Goal: Communication & Community: Share content

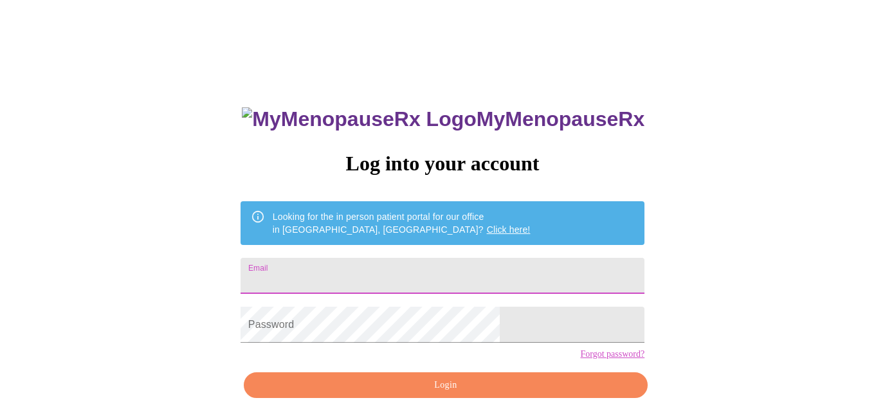
type input "[EMAIL_ADDRESS][DOMAIN_NAME]"
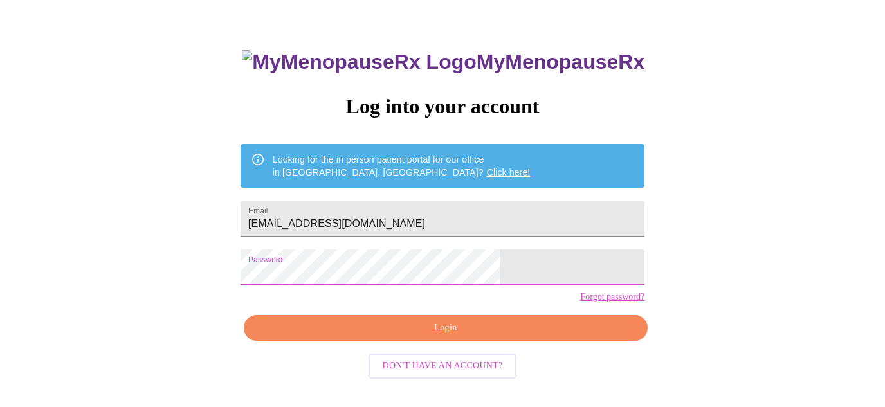
click at [424, 336] on span "Login" at bounding box center [446, 328] width 374 height 16
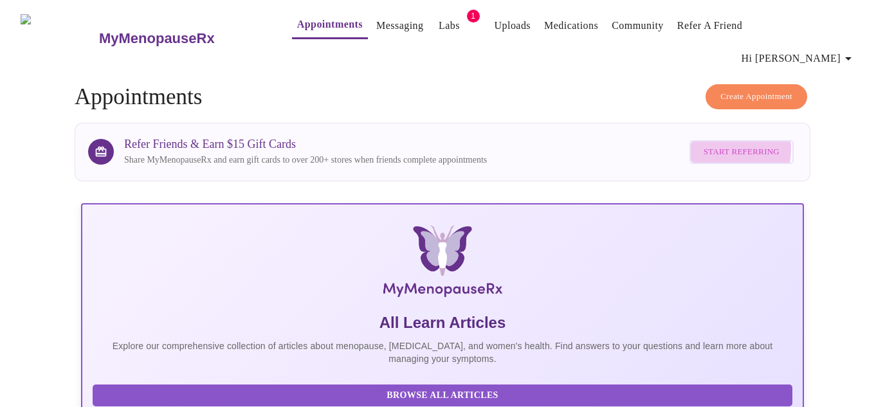
click at [716, 145] on span "Start Referring" at bounding box center [742, 152] width 76 height 15
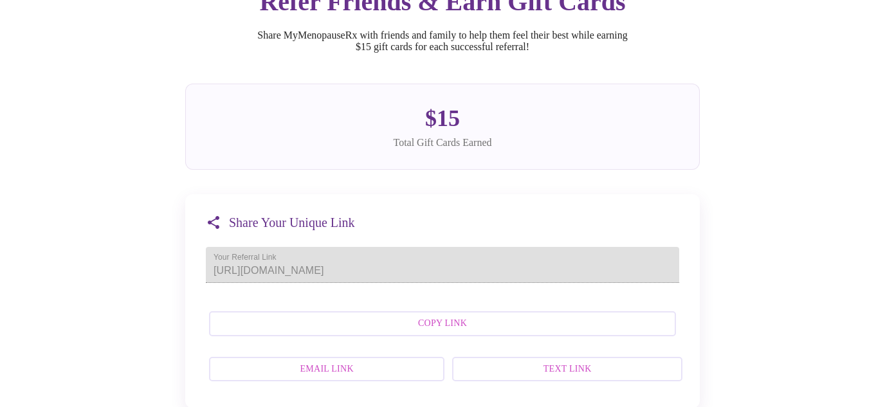
scroll to position [108, 0]
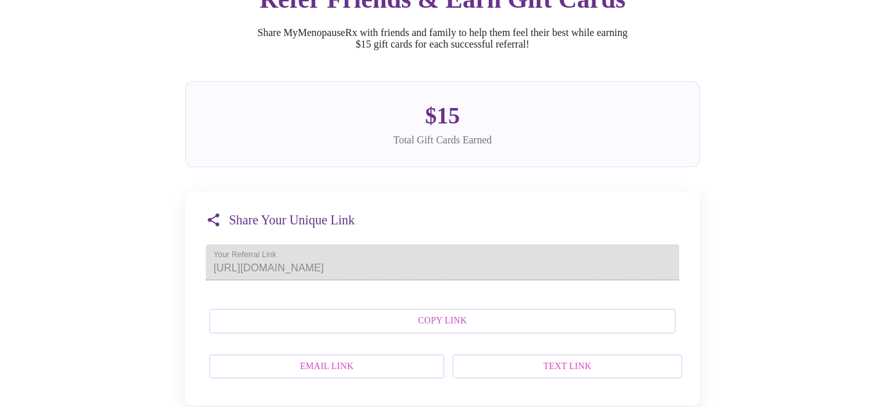
click at [382, 320] on span "Copy Link" at bounding box center [442, 321] width 439 height 16
click at [550, 361] on span "Text Link" at bounding box center [567, 367] width 202 height 16
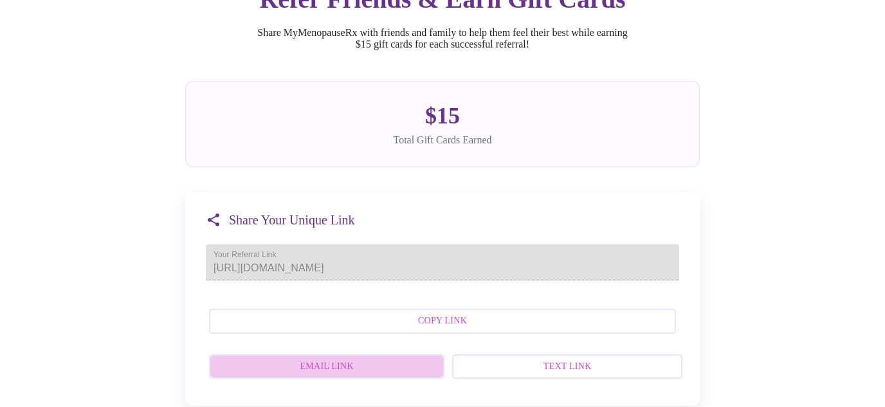
click at [379, 360] on span "Email Link" at bounding box center [326, 367] width 207 height 16
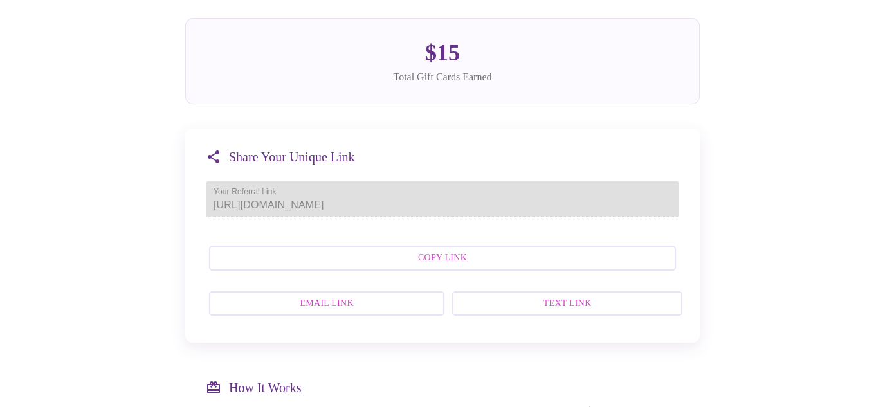
scroll to position [201, 0]
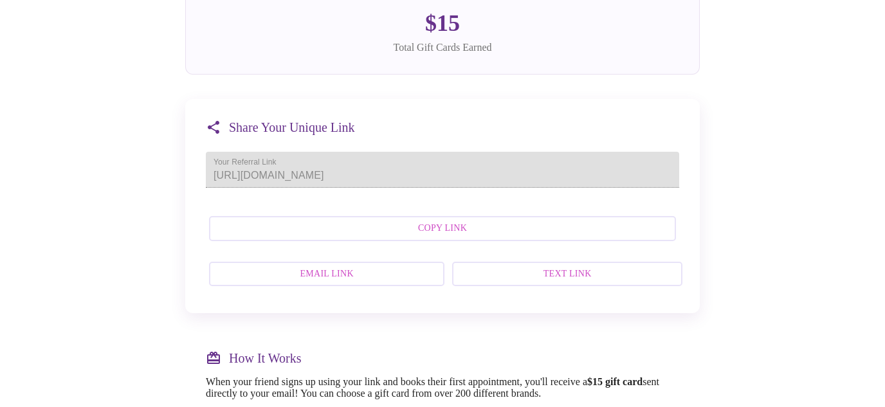
click at [503, 268] on span "Text Link" at bounding box center [567, 274] width 202 height 16
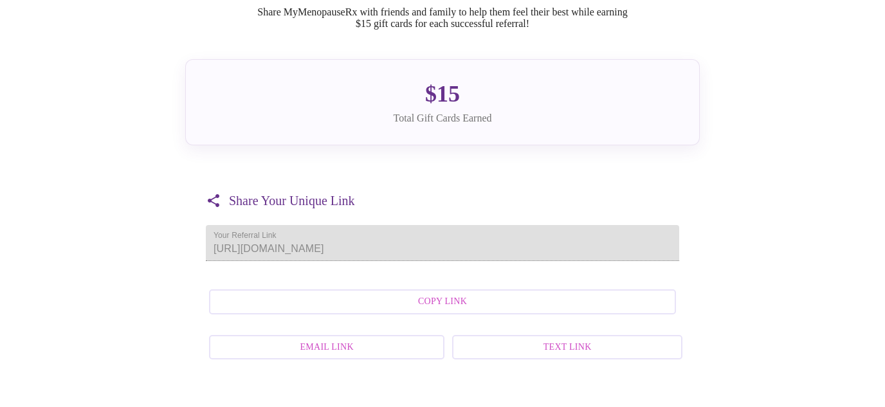
scroll to position [165, 0]
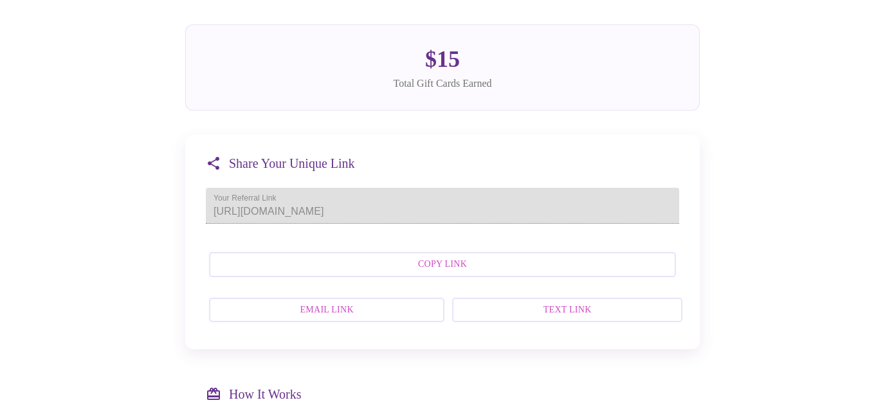
click at [416, 259] on span "Copy Link" at bounding box center [442, 265] width 439 height 16
